Goal: Task Accomplishment & Management: Manage account settings

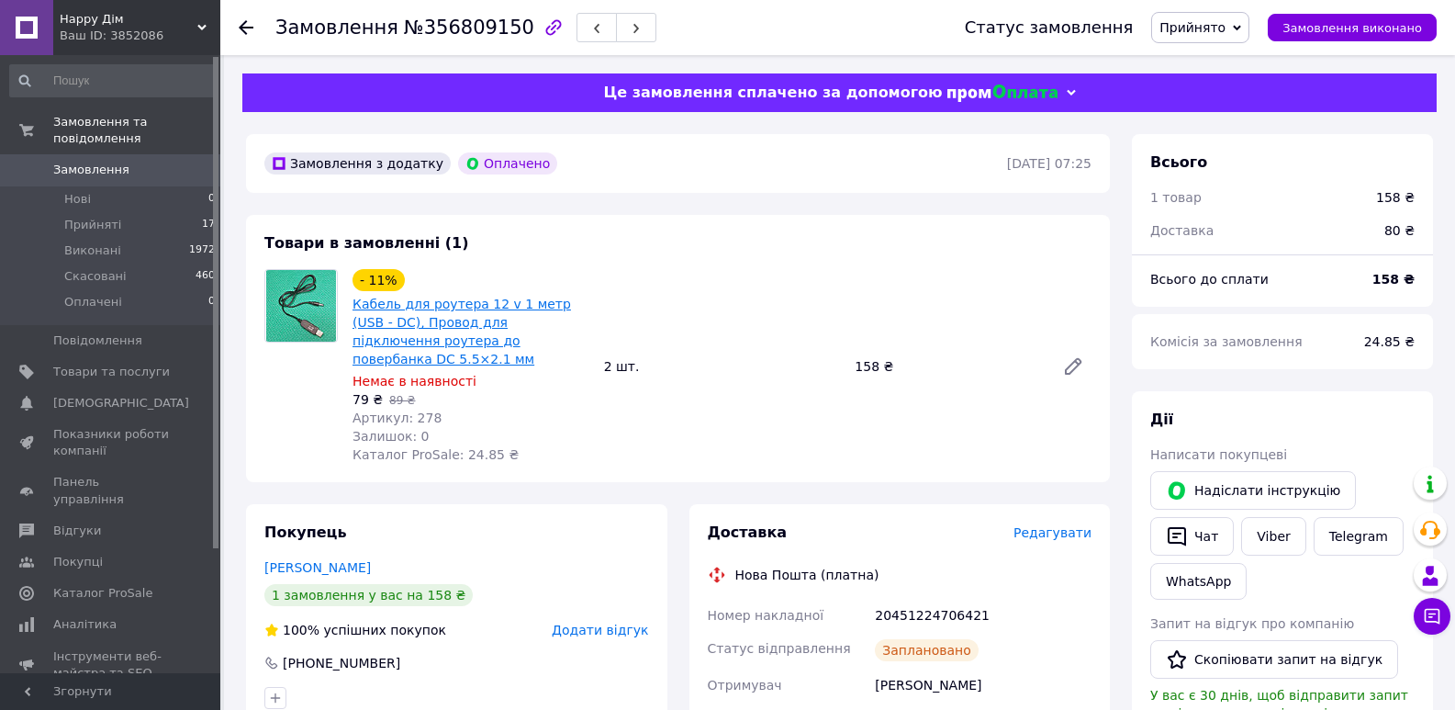
click at [400, 328] on link "Кабель для роутера 12 v 1 метр (USB - DC), Провод для підключення роутера до по…" at bounding box center [462, 332] width 219 height 70
click at [135, 367] on link "Товари та послуги" at bounding box center [113, 371] width 226 height 31
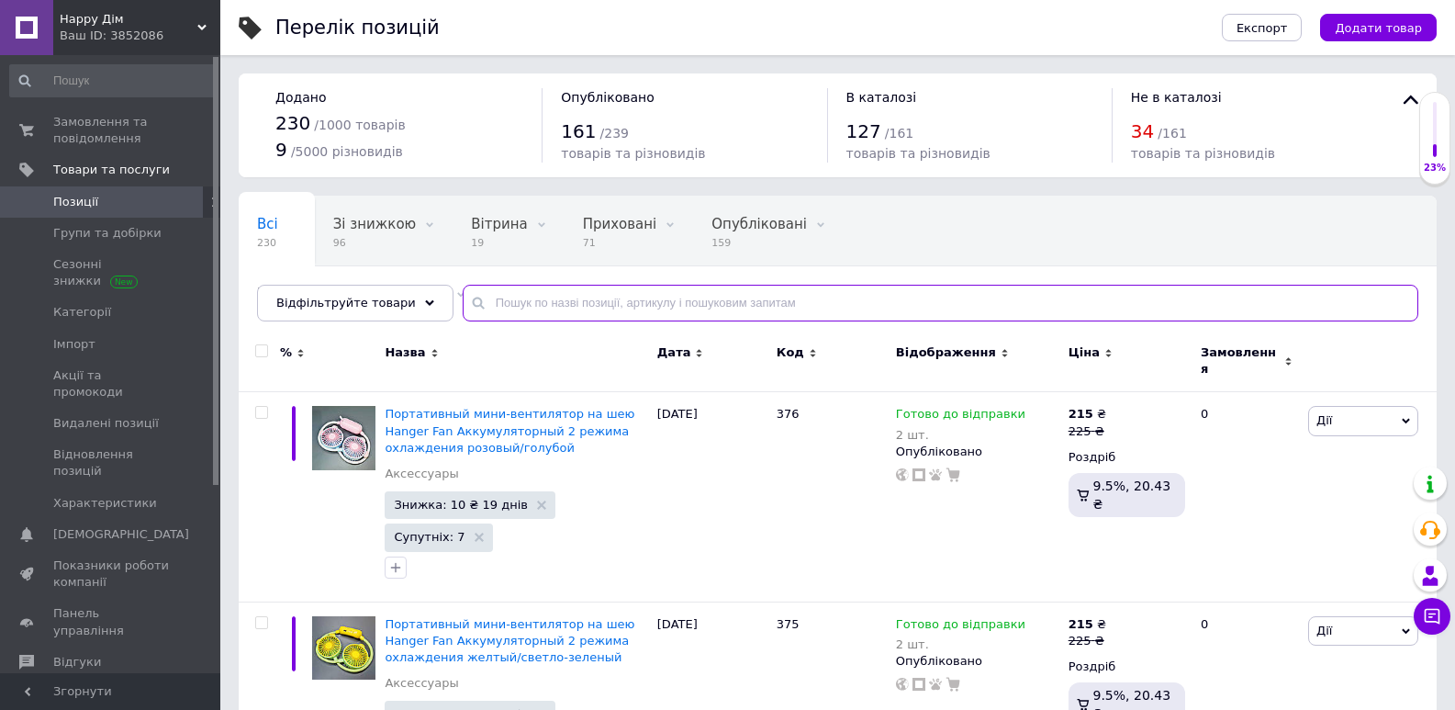
click at [581, 302] on input "text" at bounding box center [941, 303] width 956 height 37
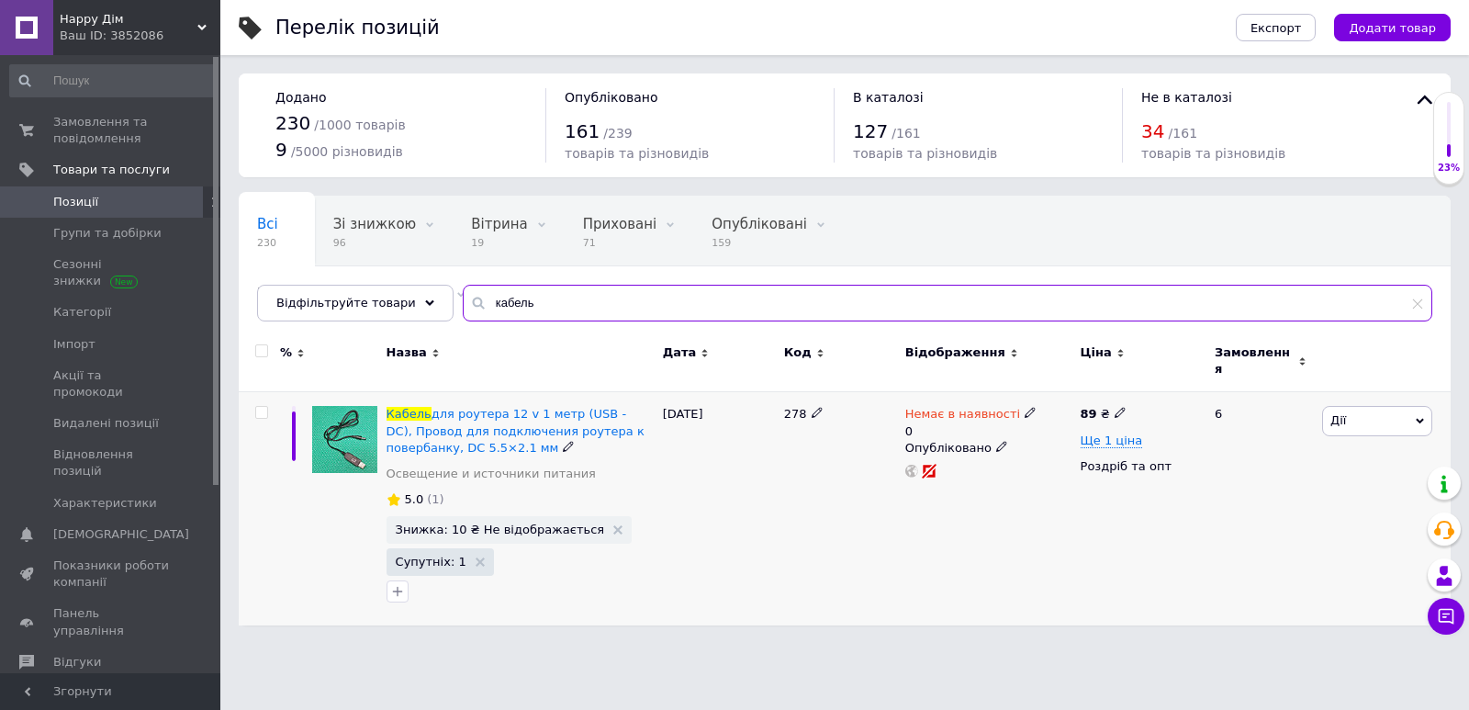
type input "кабель"
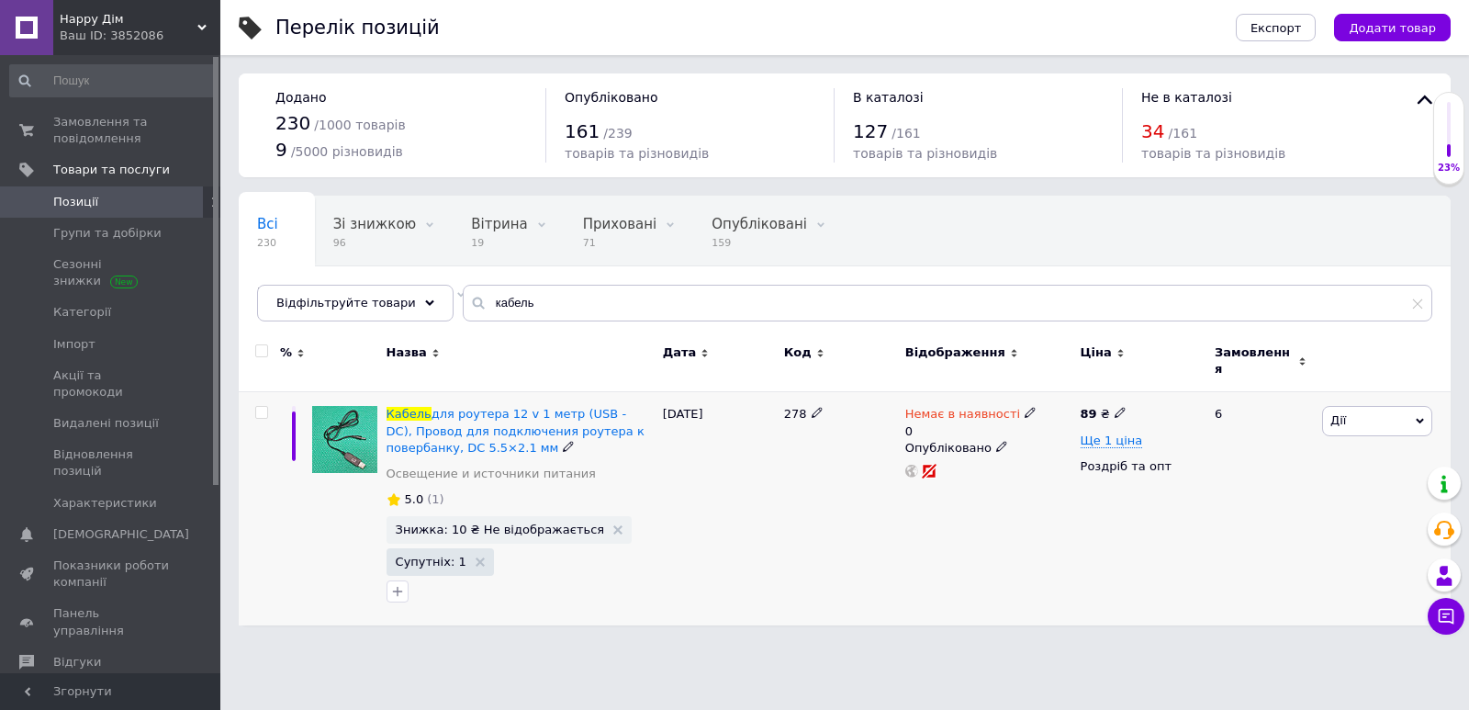
click at [1008, 407] on div "Немає в наявності" at bounding box center [970, 414] width 131 height 17
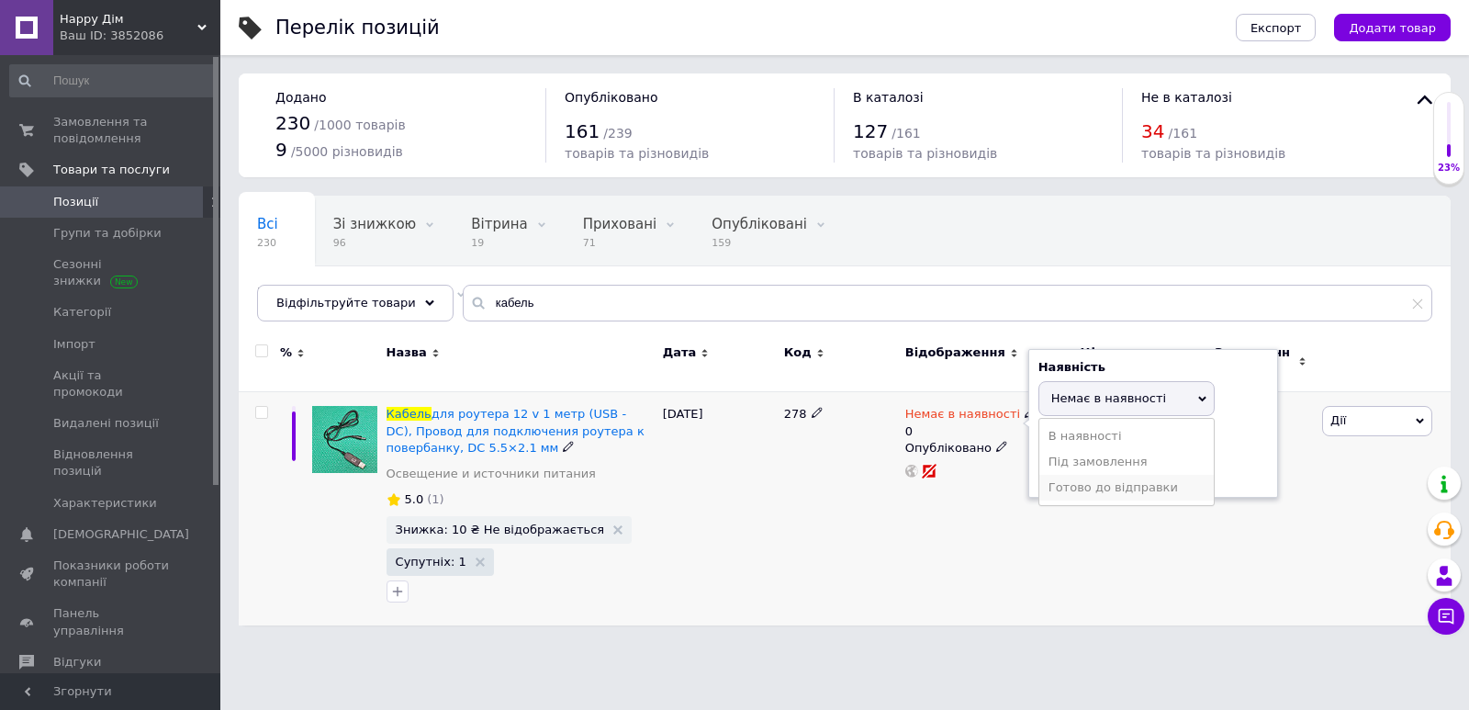
click at [1141, 477] on li "Готово до відправки" at bounding box center [1126, 488] width 174 height 26
click at [1113, 467] on input "0" at bounding box center [1108, 485] width 140 height 37
type input "6"
